Goal: Find specific page/section: Find specific page/section

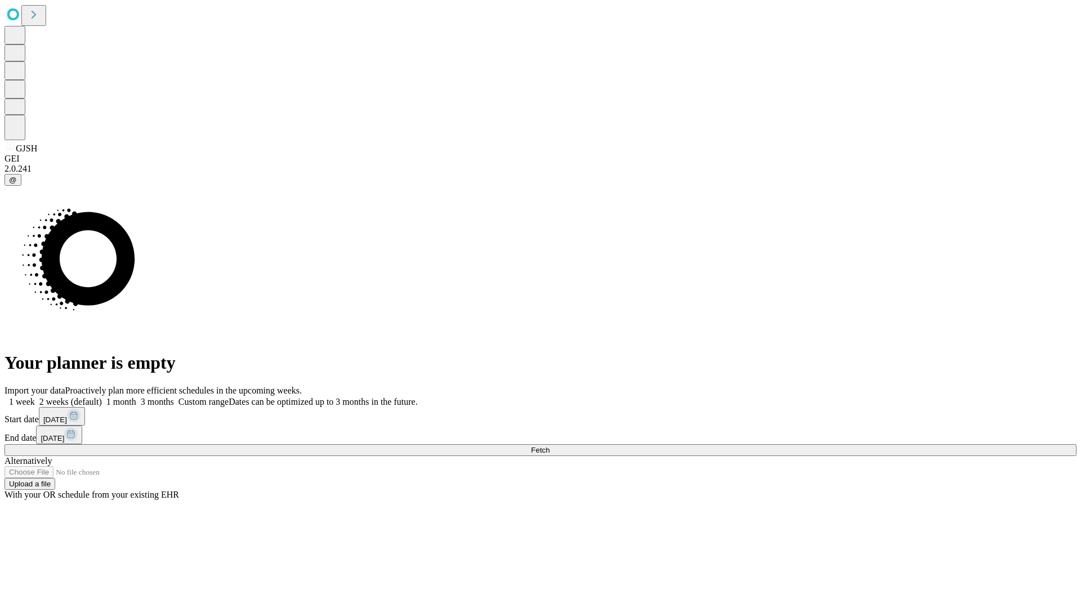
click at [549, 446] on span "Fetch" at bounding box center [540, 450] width 19 height 8
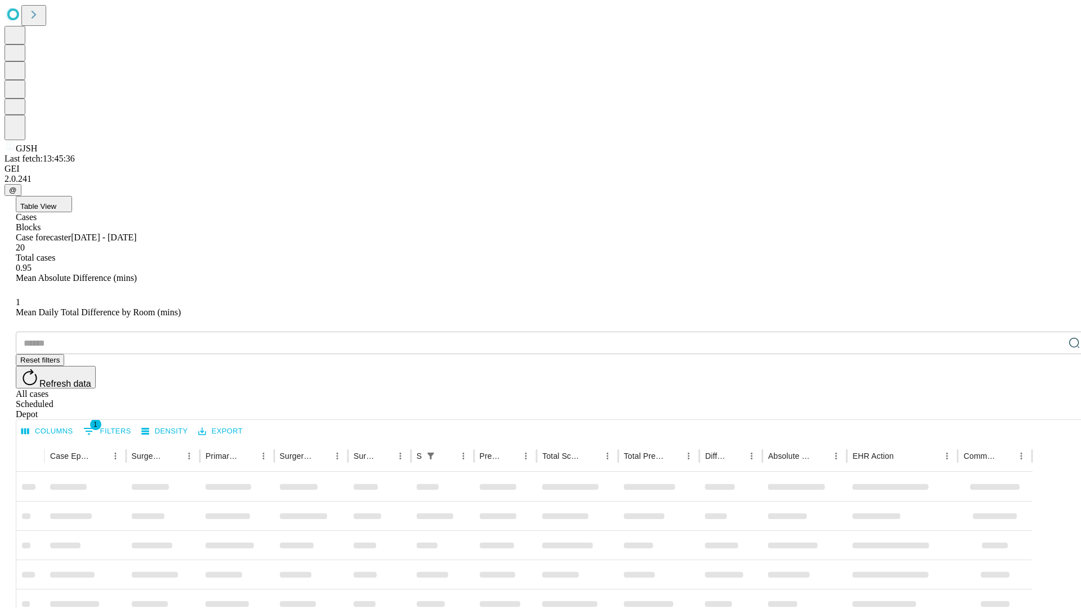
click at [1051, 409] on div "Depot" at bounding box center [552, 414] width 1072 height 10
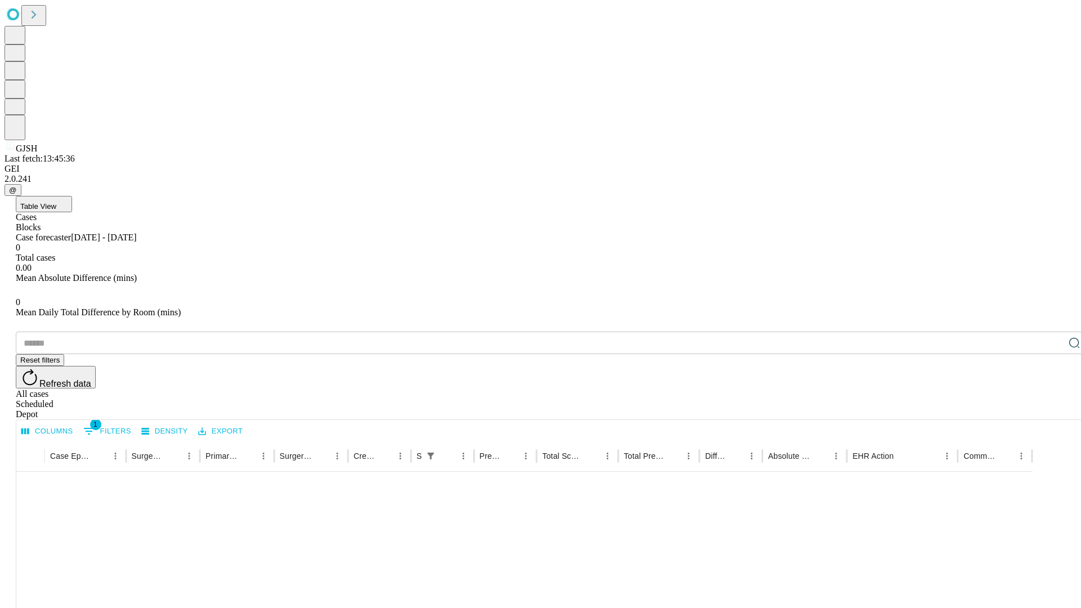
click at [960, 389] on div "All cases" at bounding box center [552, 394] width 1072 height 10
